Goal: Navigation & Orientation: Find specific page/section

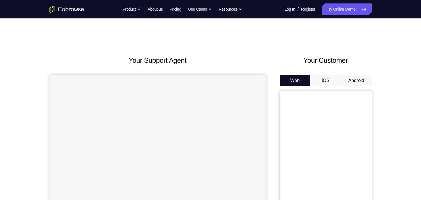
click at [356, 75] on button "Android" at bounding box center [356, 81] width 31 height 12
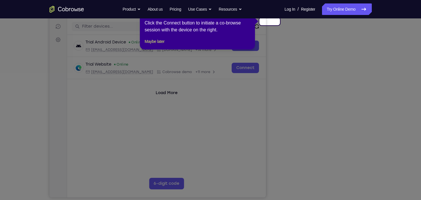
scroll to position [58, 0]
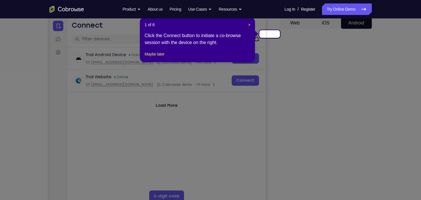
click at [251, 21] on div "1 of 8 × Click the Connect button to initiate a co-browse session with the devi…" at bounding box center [197, 39] width 115 height 45
click at [250, 22] on span "×" at bounding box center [249, 24] width 2 height 5
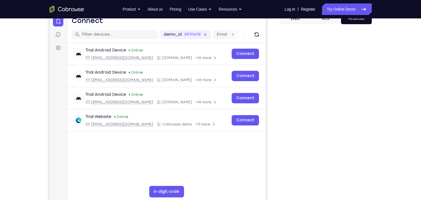
scroll to position [51, 0]
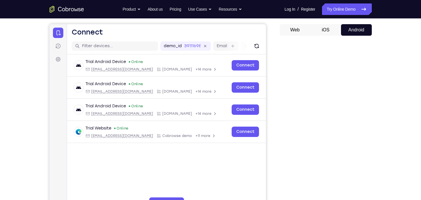
click at [404, 93] on div "Your Support Agent Your Customer Web iOS Android Next Steps We’d be happy to gi…" at bounding box center [210, 157] width 421 height 379
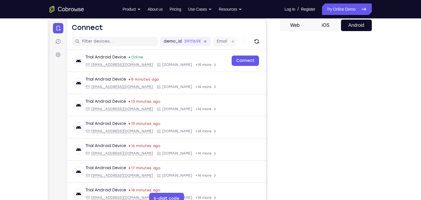
scroll to position [55, 0]
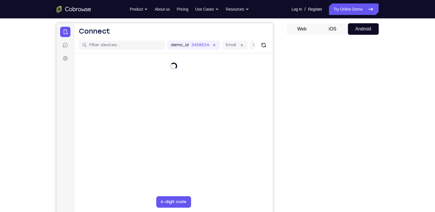
scroll to position [52, 0]
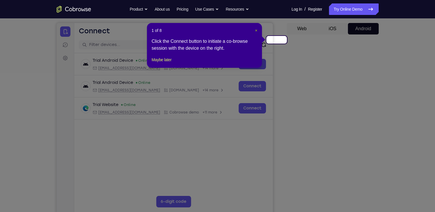
click at [257, 28] on span "×" at bounding box center [256, 30] width 2 height 5
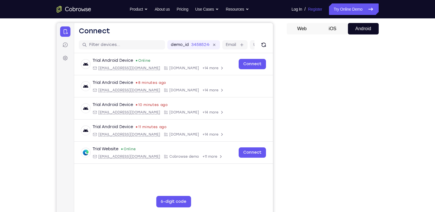
click at [322, 5] on link "Register" at bounding box center [315, 9] width 14 height 12
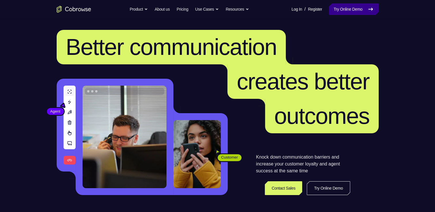
click at [361, 7] on link "Try Online Demo" at bounding box center [353, 9] width 49 height 12
click at [362, 9] on link "Try Online Demo" at bounding box center [353, 9] width 49 height 12
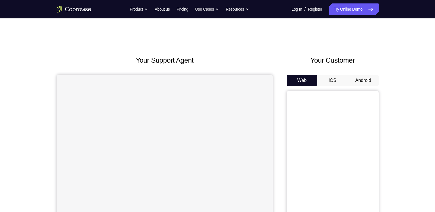
click at [369, 75] on button "Android" at bounding box center [363, 81] width 31 height 12
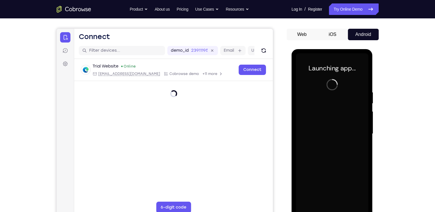
scroll to position [47, 0]
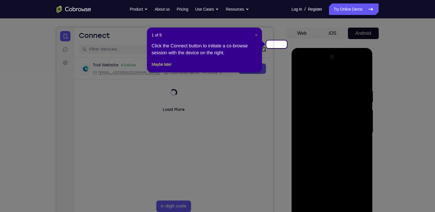
click at [257, 33] on span "×" at bounding box center [256, 35] width 2 height 5
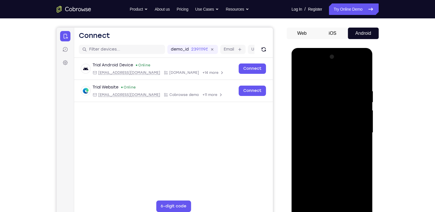
click at [331, 209] on div at bounding box center [332, 132] width 72 height 161
click at [357, 182] on div at bounding box center [332, 132] width 72 height 161
click at [314, 75] on div at bounding box center [332, 132] width 72 height 161
click at [356, 131] on div at bounding box center [332, 132] width 72 height 161
click at [325, 141] on div at bounding box center [332, 132] width 72 height 161
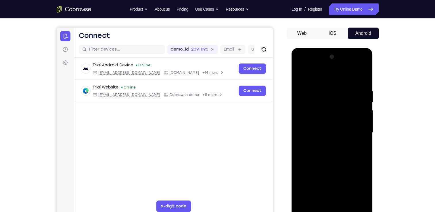
click at [329, 119] on div at bounding box center [332, 132] width 72 height 161
click at [320, 127] on div at bounding box center [332, 132] width 72 height 161
drag, startPoint x: 362, startPoint y: 112, endPoint x: 361, endPoint y: 91, distance: 21.3
click at [361, 91] on div at bounding box center [332, 132] width 72 height 161
click at [332, 119] on div at bounding box center [332, 132] width 72 height 161
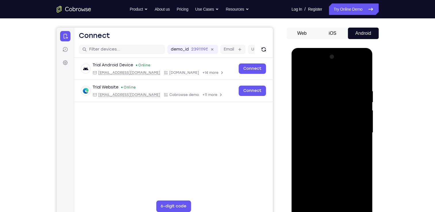
click at [346, 201] on div at bounding box center [332, 132] width 72 height 161
click at [329, 165] on div at bounding box center [332, 132] width 72 height 161
click at [324, 131] on div at bounding box center [332, 132] width 72 height 161
click at [323, 199] on div at bounding box center [332, 132] width 72 height 161
click at [362, 189] on div at bounding box center [332, 132] width 72 height 161
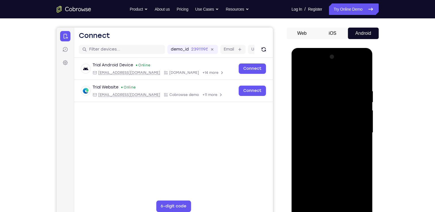
click at [363, 188] on div at bounding box center [332, 132] width 72 height 161
click at [363, 186] on div at bounding box center [332, 132] width 72 height 161
click at [364, 187] on div at bounding box center [332, 132] width 72 height 161
click at [302, 74] on div at bounding box center [332, 132] width 72 height 161
click at [364, 101] on div at bounding box center [332, 132] width 72 height 161
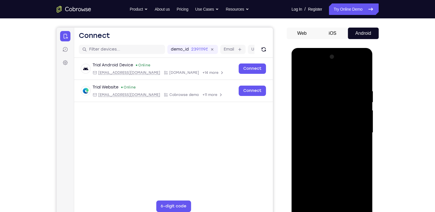
click at [300, 102] on div at bounding box center [332, 132] width 72 height 161
click at [337, 129] on div at bounding box center [332, 132] width 72 height 161
drag, startPoint x: 353, startPoint y: 90, endPoint x: 355, endPoint y: 135, distance: 44.9
click at [355, 135] on div at bounding box center [332, 132] width 72 height 161
click at [299, 76] on div at bounding box center [332, 132] width 72 height 161
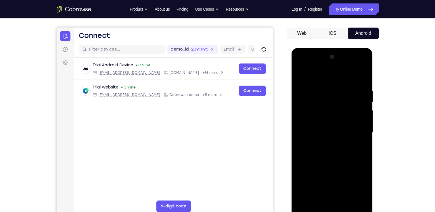
click at [325, 128] on div at bounding box center [332, 132] width 72 height 161
click at [300, 75] on div at bounding box center [332, 132] width 72 height 161
click at [303, 75] on div at bounding box center [332, 132] width 72 height 161
click at [341, 82] on div at bounding box center [332, 132] width 72 height 161
click at [314, 77] on div at bounding box center [332, 132] width 72 height 161
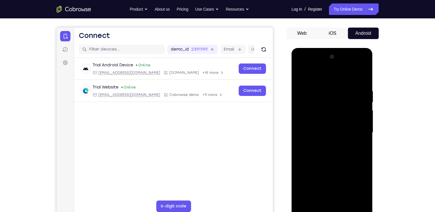
click at [302, 197] on div at bounding box center [332, 132] width 72 height 161
click at [342, 199] on div at bounding box center [332, 132] width 72 height 161
click at [300, 76] on div at bounding box center [332, 132] width 72 height 161
drag, startPoint x: 325, startPoint y: 86, endPoint x: 322, endPoint y: 245, distance: 159.1
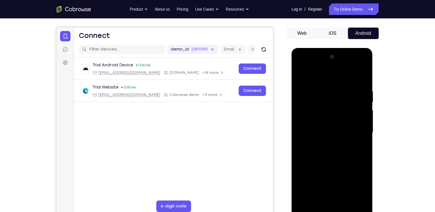
click at [322, 212] on html "Online web based iOS Simulators and Android Emulators. Run iPhone, iPad, Mobile…" at bounding box center [333, 134] width 82 height 173
click at [302, 74] on div at bounding box center [332, 132] width 72 height 161
click at [337, 87] on div at bounding box center [332, 132] width 72 height 161
click at [354, 105] on div at bounding box center [332, 132] width 72 height 161
click at [362, 80] on div at bounding box center [332, 132] width 72 height 161
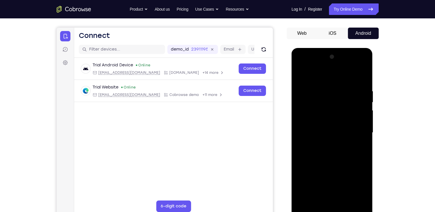
click at [345, 200] on div at bounding box center [332, 132] width 72 height 161
click at [301, 74] on div at bounding box center [332, 132] width 72 height 161
click at [322, 92] on div at bounding box center [332, 132] width 72 height 161
click at [363, 105] on div at bounding box center [332, 132] width 72 height 161
click at [362, 80] on div at bounding box center [332, 132] width 72 height 161
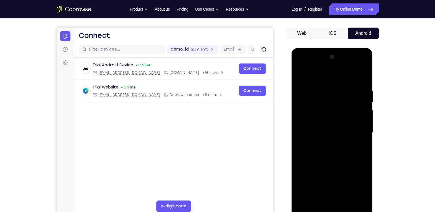
click at [362, 80] on div at bounding box center [332, 132] width 72 height 161
click at [363, 79] on div at bounding box center [332, 132] width 72 height 161
drag, startPoint x: 339, startPoint y: 103, endPoint x: 351, endPoint y: 179, distance: 76.9
click at [351, 179] on div at bounding box center [332, 132] width 72 height 161
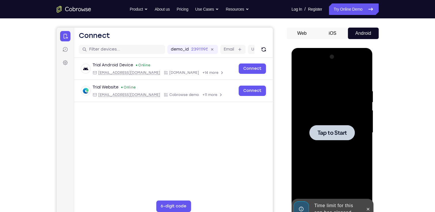
click at [340, 143] on div at bounding box center [332, 132] width 72 height 161
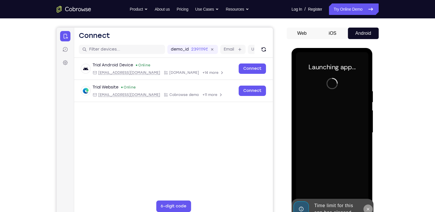
click at [369, 209] on icon at bounding box center [368, 209] width 5 height 5
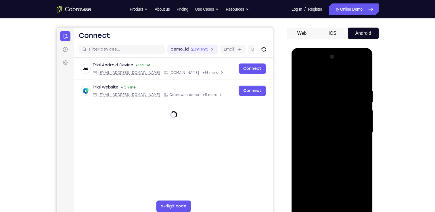
click at [333, 208] on div at bounding box center [332, 132] width 72 height 161
click at [333, 210] on div at bounding box center [332, 132] width 72 height 161
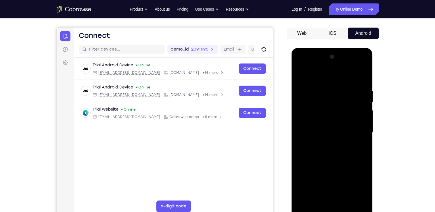
click at [359, 182] on div at bounding box center [332, 132] width 72 height 161
click at [309, 67] on div at bounding box center [332, 132] width 72 height 161
click at [356, 130] on div at bounding box center [332, 132] width 72 height 161
click at [324, 151] on div at bounding box center [332, 132] width 72 height 161
click at [325, 143] on div at bounding box center [332, 132] width 72 height 161
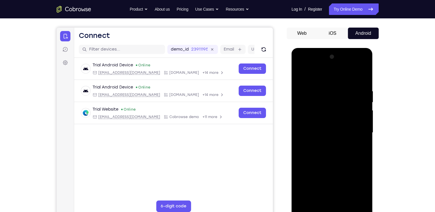
click at [320, 123] on div at bounding box center [332, 132] width 72 height 161
click at [316, 126] on div at bounding box center [332, 132] width 72 height 161
drag, startPoint x: 360, startPoint y: 117, endPoint x: 360, endPoint y: 87, distance: 29.6
click at [360, 87] on div at bounding box center [332, 132] width 72 height 161
click at [335, 118] on div at bounding box center [332, 132] width 72 height 161
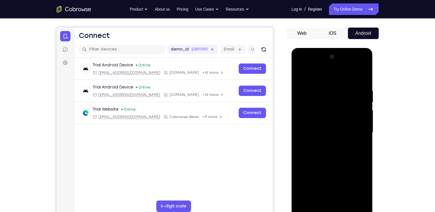
click at [346, 198] on div at bounding box center [332, 132] width 72 height 161
click at [329, 163] on div at bounding box center [332, 132] width 72 height 161
click at [338, 133] on div at bounding box center [332, 132] width 72 height 161
click at [302, 75] on div at bounding box center [332, 132] width 72 height 161
click at [301, 72] on div at bounding box center [332, 132] width 72 height 161
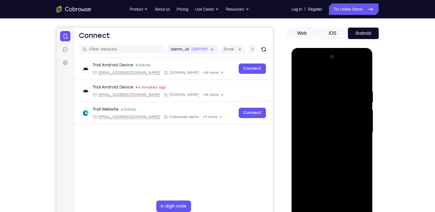
drag, startPoint x: 348, startPoint y: 181, endPoint x: 354, endPoint y: 94, distance: 87.0
click at [354, 94] on div at bounding box center [332, 132] width 72 height 161
drag, startPoint x: 333, startPoint y: 184, endPoint x: 349, endPoint y: 107, distance: 78.5
click at [349, 107] on div at bounding box center [332, 132] width 72 height 161
click at [321, 202] on div at bounding box center [332, 132] width 72 height 161
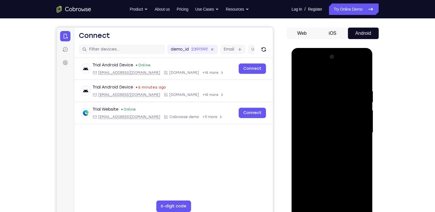
click at [330, 76] on div at bounding box center [332, 132] width 72 height 161
click at [327, 83] on div at bounding box center [332, 132] width 72 height 161
click at [336, 136] on div at bounding box center [332, 132] width 72 height 161
drag, startPoint x: 338, startPoint y: 104, endPoint x: 336, endPoint y: 245, distance: 141.5
click at [336, 212] on html "Online web based iOS Simulators and Android Emulators. Run iPhone, iPad, Mobile…" at bounding box center [333, 134] width 82 height 173
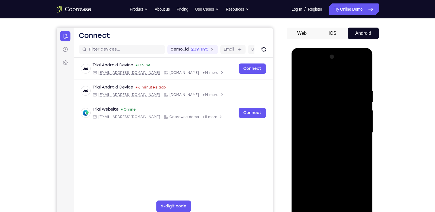
click at [325, 85] on div at bounding box center [332, 132] width 72 height 161
click at [324, 83] on div at bounding box center [332, 132] width 72 height 161
click at [301, 72] on div at bounding box center [332, 132] width 72 height 161
click at [306, 199] on div at bounding box center [332, 132] width 72 height 161
click at [347, 200] on div at bounding box center [332, 132] width 72 height 161
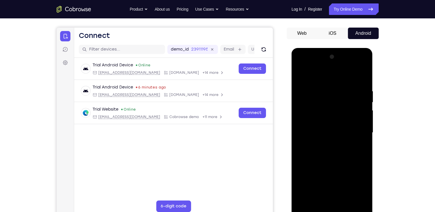
click at [347, 200] on div at bounding box center [332, 132] width 72 height 161
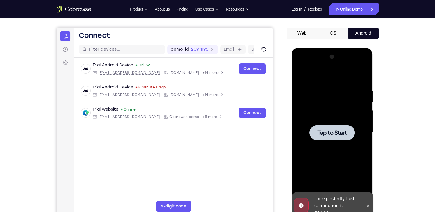
click at [334, 147] on div at bounding box center [332, 132] width 72 height 161
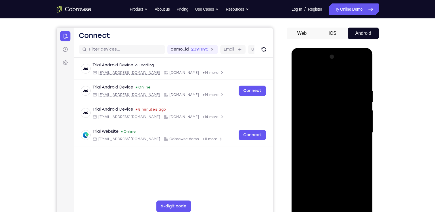
click at [331, 206] on div at bounding box center [332, 132] width 72 height 161
click at [335, 210] on div at bounding box center [332, 132] width 72 height 161
click at [356, 184] on div at bounding box center [332, 132] width 72 height 161
click at [321, 75] on div at bounding box center [332, 132] width 72 height 161
click at [326, 80] on div at bounding box center [332, 132] width 72 height 161
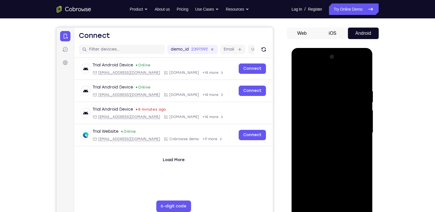
click at [355, 134] on div at bounding box center [332, 132] width 72 height 161
click at [325, 144] on div at bounding box center [332, 132] width 72 height 161
click at [324, 129] on div at bounding box center [332, 132] width 72 height 161
click at [310, 119] on div at bounding box center [332, 132] width 72 height 161
click at [313, 129] on div at bounding box center [332, 132] width 72 height 161
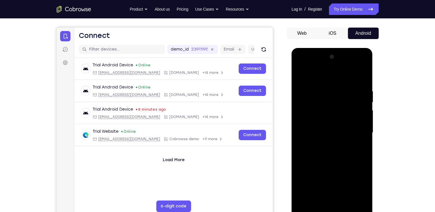
click at [335, 153] on div at bounding box center [332, 132] width 72 height 161
click at [347, 199] on div at bounding box center [332, 132] width 72 height 161
click at [325, 165] on div at bounding box center [332, 132] width 72 height 161
drag, startPoint x: 322, startPoint y: 73, endPoint x: 394, endPoint y: 68, distance: 72.1
click at [374, 68] on html "Online web based iOS Simulators and Android Emulators. Run iPhone, iPad, Mobile…" at bounding box center [333, 134] width 82 height 173
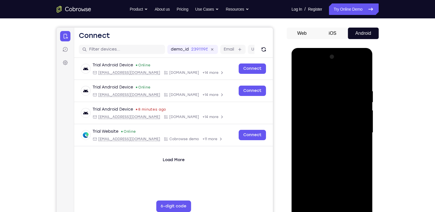
click at [303, 76] on div at bounding box center [332, 132] width 72 height 161
click at [345, 200] on div at bounding box center [332, 132] width 72 height 161
drag, startPoint x: 333, startPoint y: 85, endPoint x: 333, endPoint y: 204, distance: 118.8
click at [333, 204] on div at bounding box center [332, 132] width 72 height 161
click at [360, 119] on div at bounding box center [332, 132] width 72 height 161
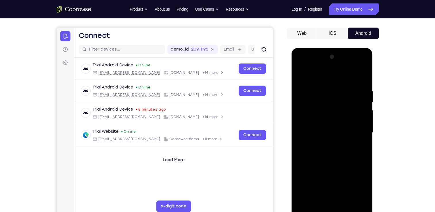
click at [328, 87] on div at bounding box center [332, 132] width 72 height 161
click at [303, 75] on div at bounding box center [332, 132] width 72 height 161
